Goal: Check status: Check status

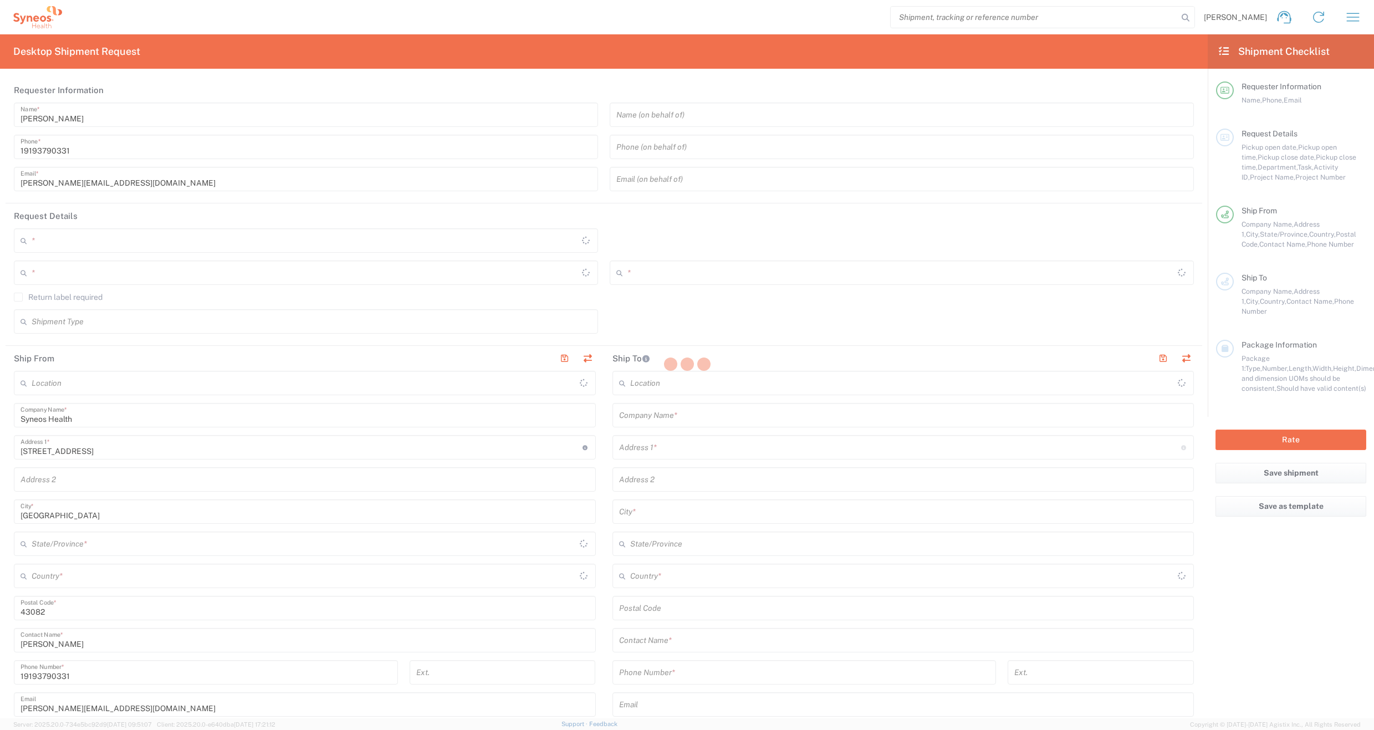
type input "[US_STATE]"
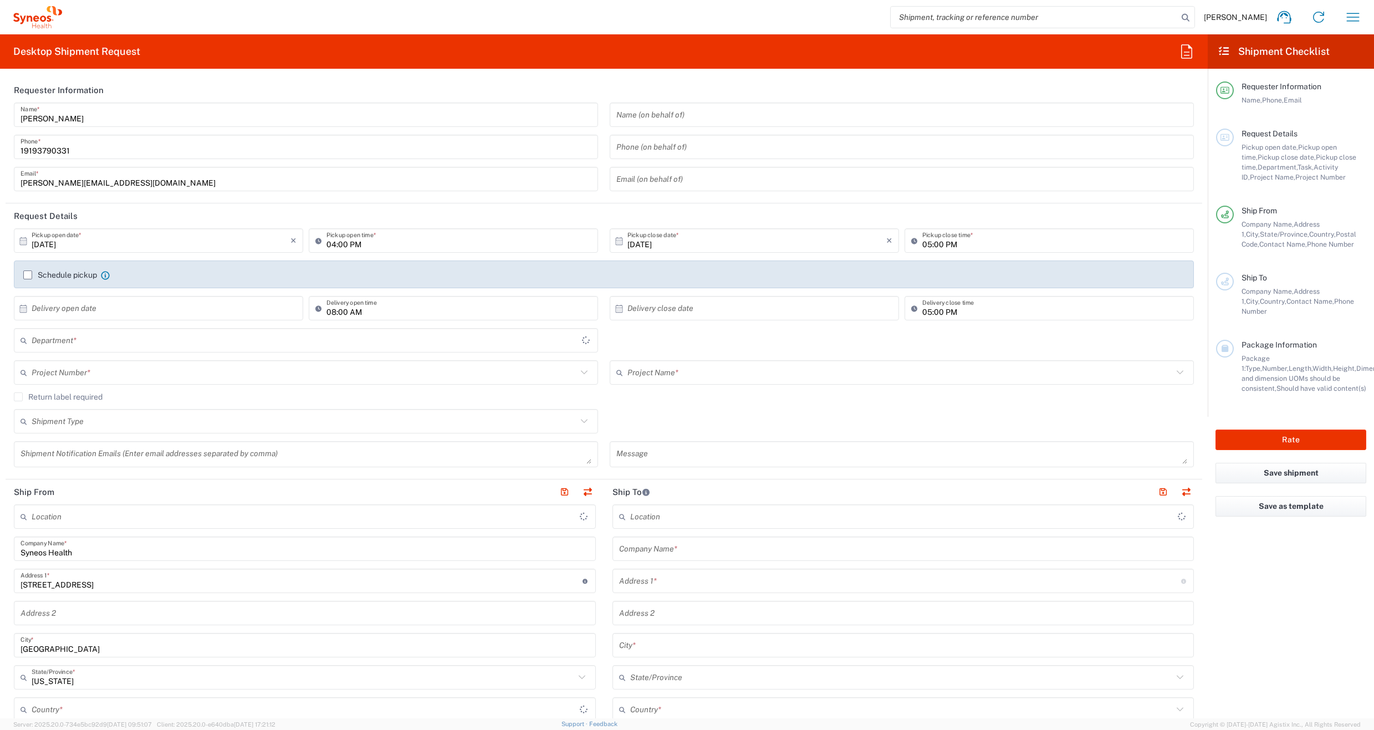
type input "[GEOGRAPHIC_DATA]"
type input "6156"
click at [1352, 13] on icon "button" at bounding box center [1352, 17] width 13 height 8
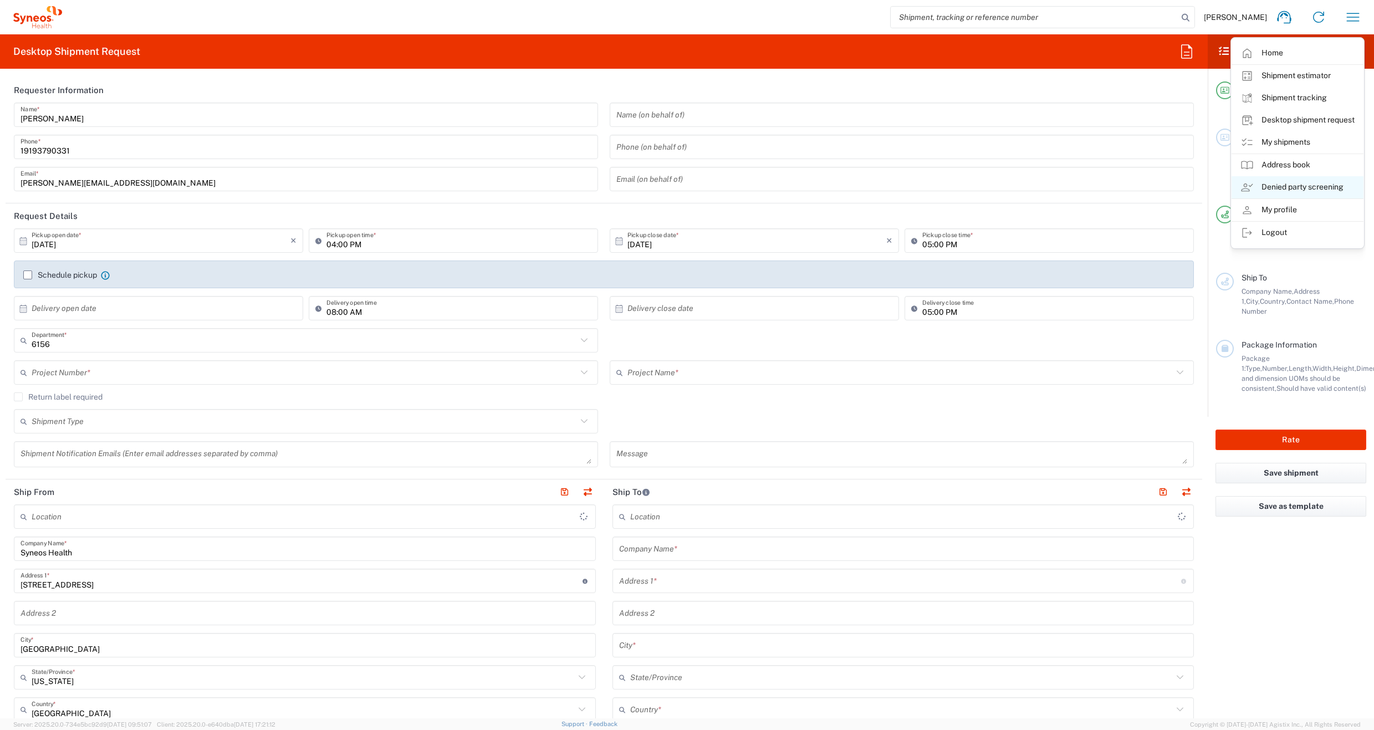
type input "Syneos Health Communications-[GEOGRAPHIC_DATA] [GEOGRAPHIC_DATA]"
click at [1282, 142] on link "My shipments" at bounding box center [1297, 142] width 132 height 22
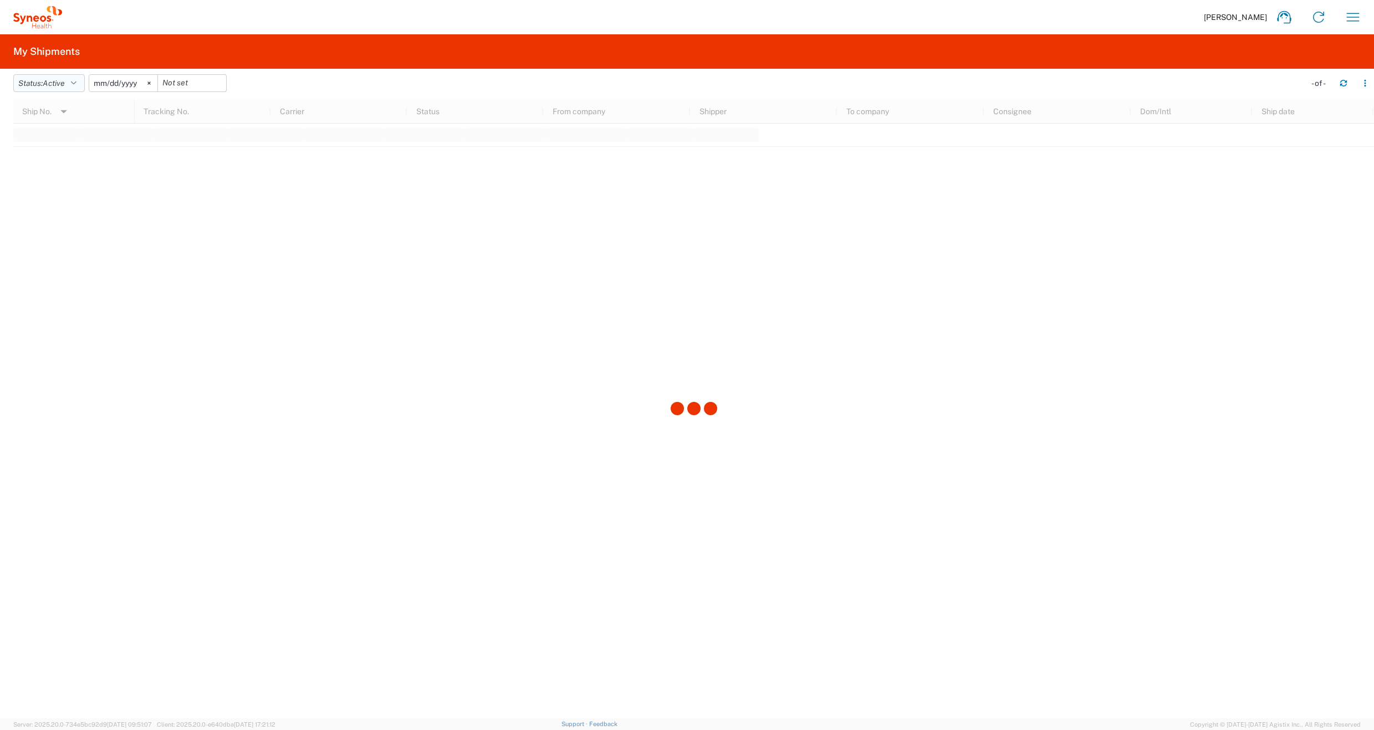
click at [76, 82] on icon "button" at bounding box center [74, 83] width 6 height 8
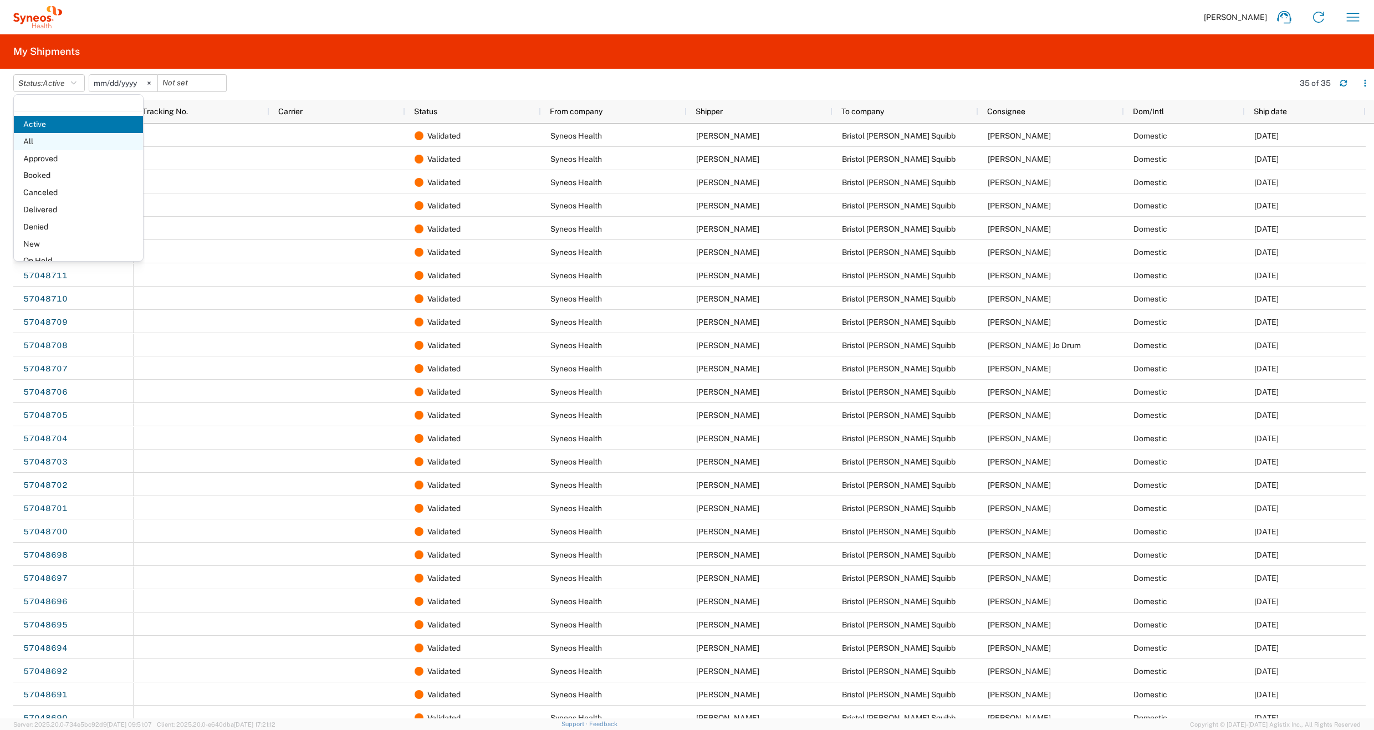
click at [57, 143] on span "All" at bounding box center [78, 141] width 129 height 17
